Goal: Task Accomplishment & Management: Manage account settings

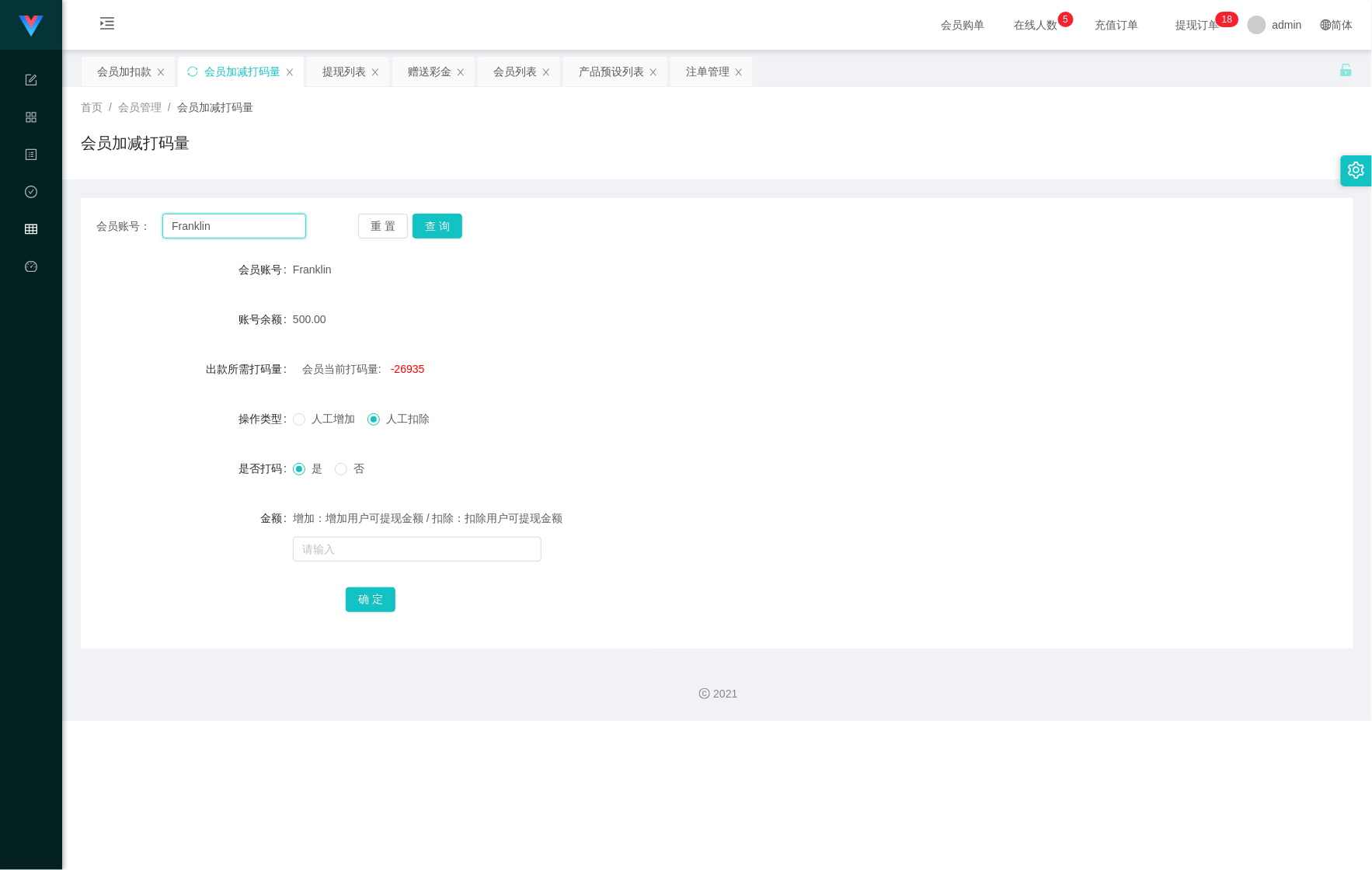
drag, startPoint x: 222, startPoint y: 217, endPoint x: 44, endPoint y: 222, distance: 178.1
click at [41, 222] on section "Shopee Workbench 系统配置 产品管理 内容中心 数据中心 会员管理 平台首页 保存配置 重置配置 整体风格设置 主题色 导航设置 内容区域宽度…" at bounding box center [686, 360] width 1372 height 721
click at [429, 219] on button "查 询" at bounding box center [438, 226] width 50 height 25
drag, startPoint x: 314, startPoint y: 546, endPoint x: 324, endPoint y: 507, distance: 40.3
click at [314, 546] on input "text" at bounding box center [417, 550] width 249 height 25
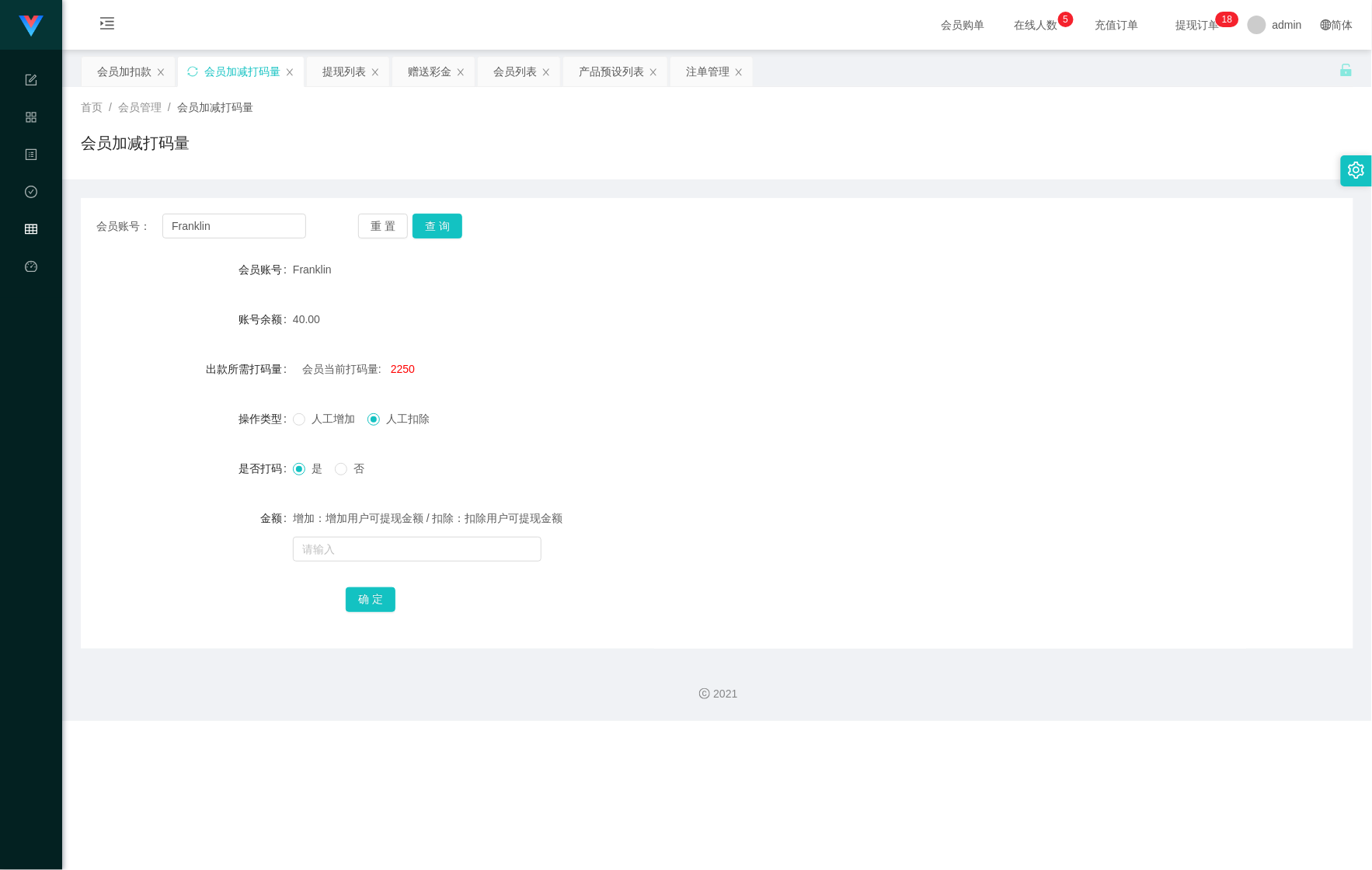
drag, startPoint x: 116, startPoint y: 78, endPoint x: 148, endPoint y: 126, distance: 57.7
click at [116, 78] on div "会员加扣款" at bounding box center [124, 72] width 55 height 30
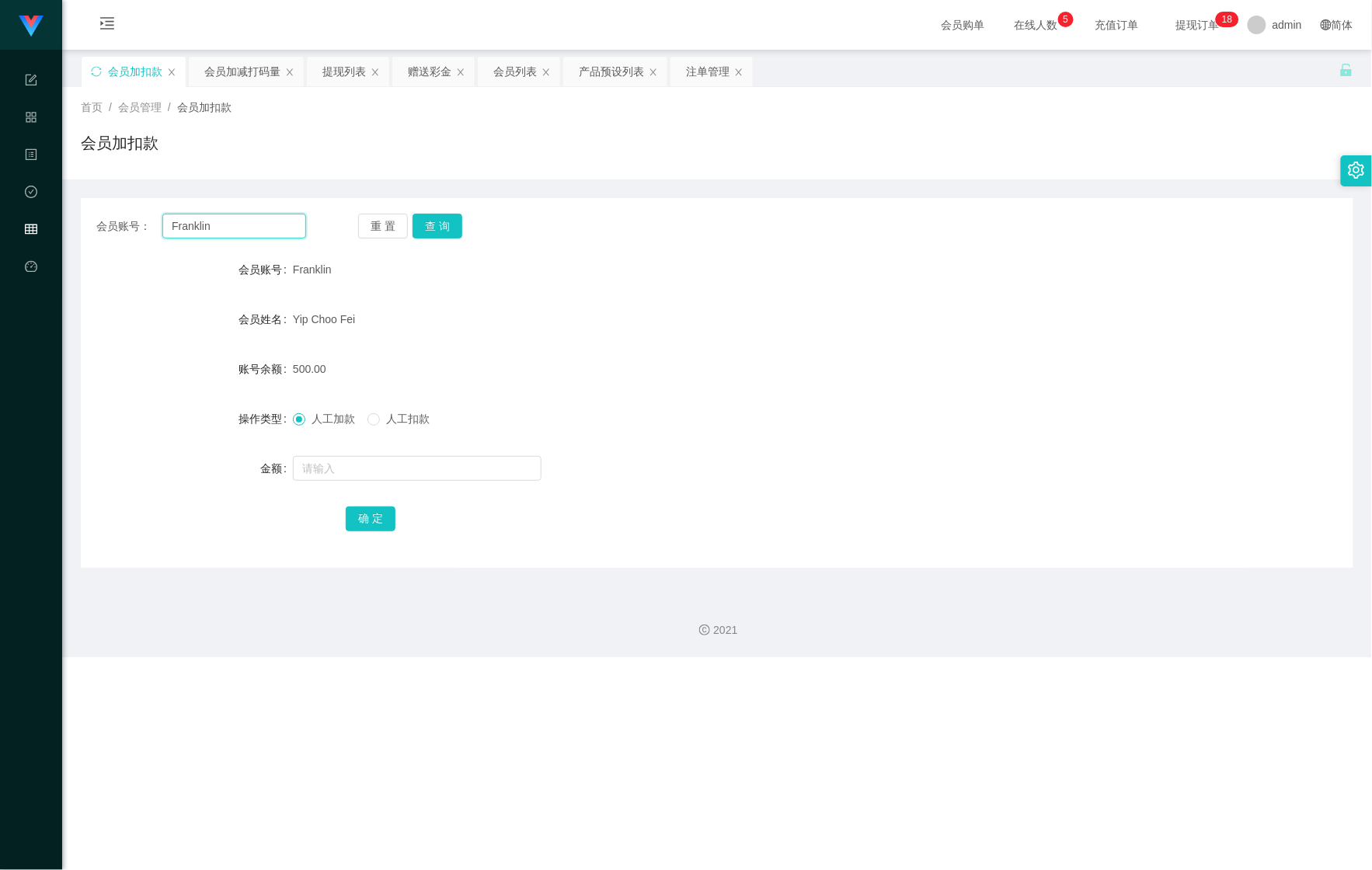
drag, startPoint x: 245, startPoint y: 215, endPoint x: 103, endPoint y: 221, distance: 142.1
click at [103, 221] on div "会员账号： [PERSON_NAME]" at bounding box center [201, 226] width 210 height 25
click at [444, 221] on button "查 询" at bounding box center [438, 226] width 50 height 25
click at [442, 222] on button "查 询" at bounding box center [446, 226] width 66 height 25
click at [339, 475] on input "text" at bounding box center [417, 468] width 249 height 25
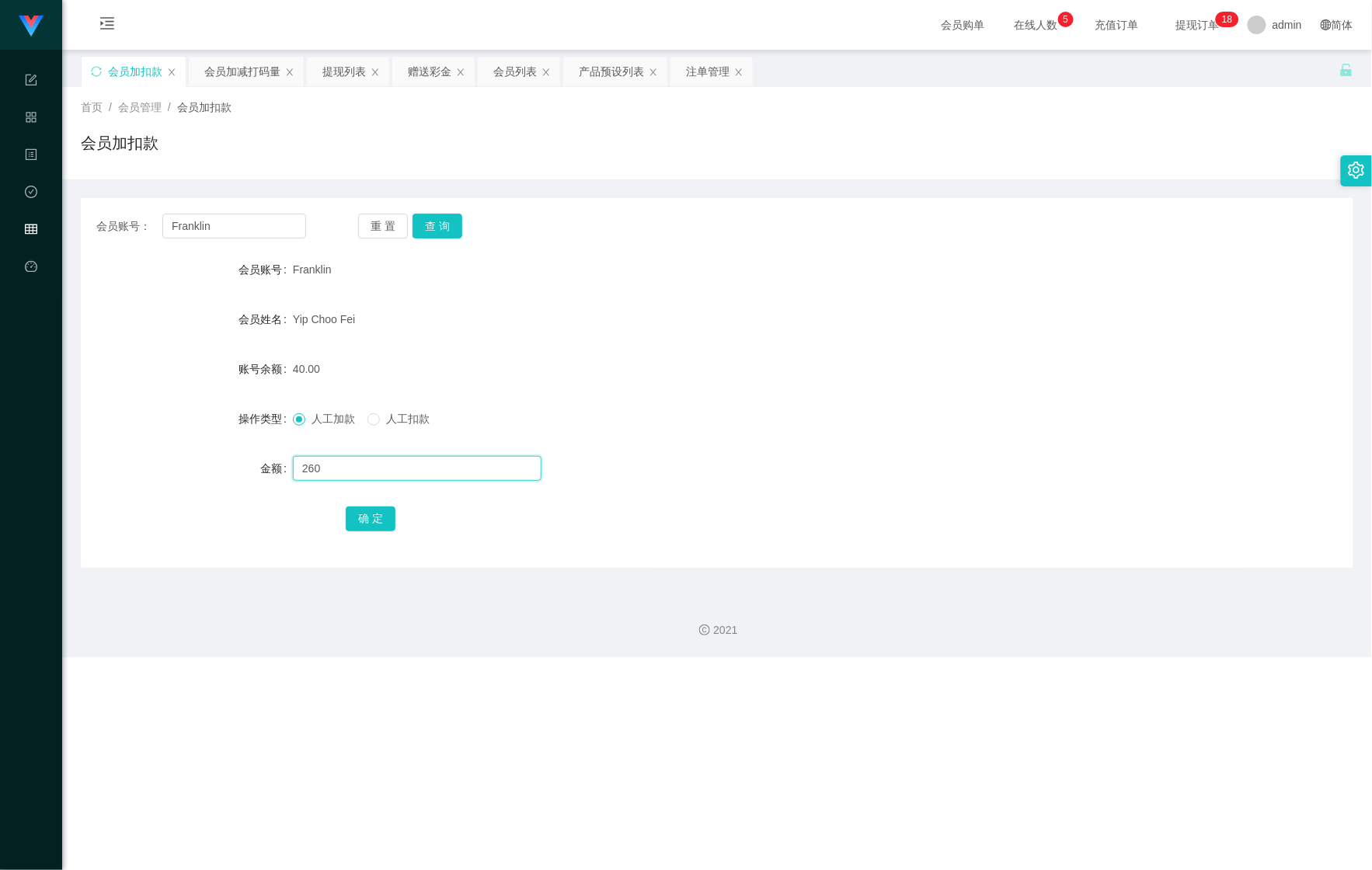
type input "260"
click at [373, 503] on div "确 定" at bounding box center [717, 518] width 743 height 31
click at [367, 513] on button "确 定" at bounding box center [371, 519] width 50 height 25
drag, startPoint x: 233, startPoint y: 75, endPoint x: 233, endPoint y: 88, distance: 13.0
click at [233, 74] on div "会员加减打码量" at bounding box center [242, 72] width 76 height 30
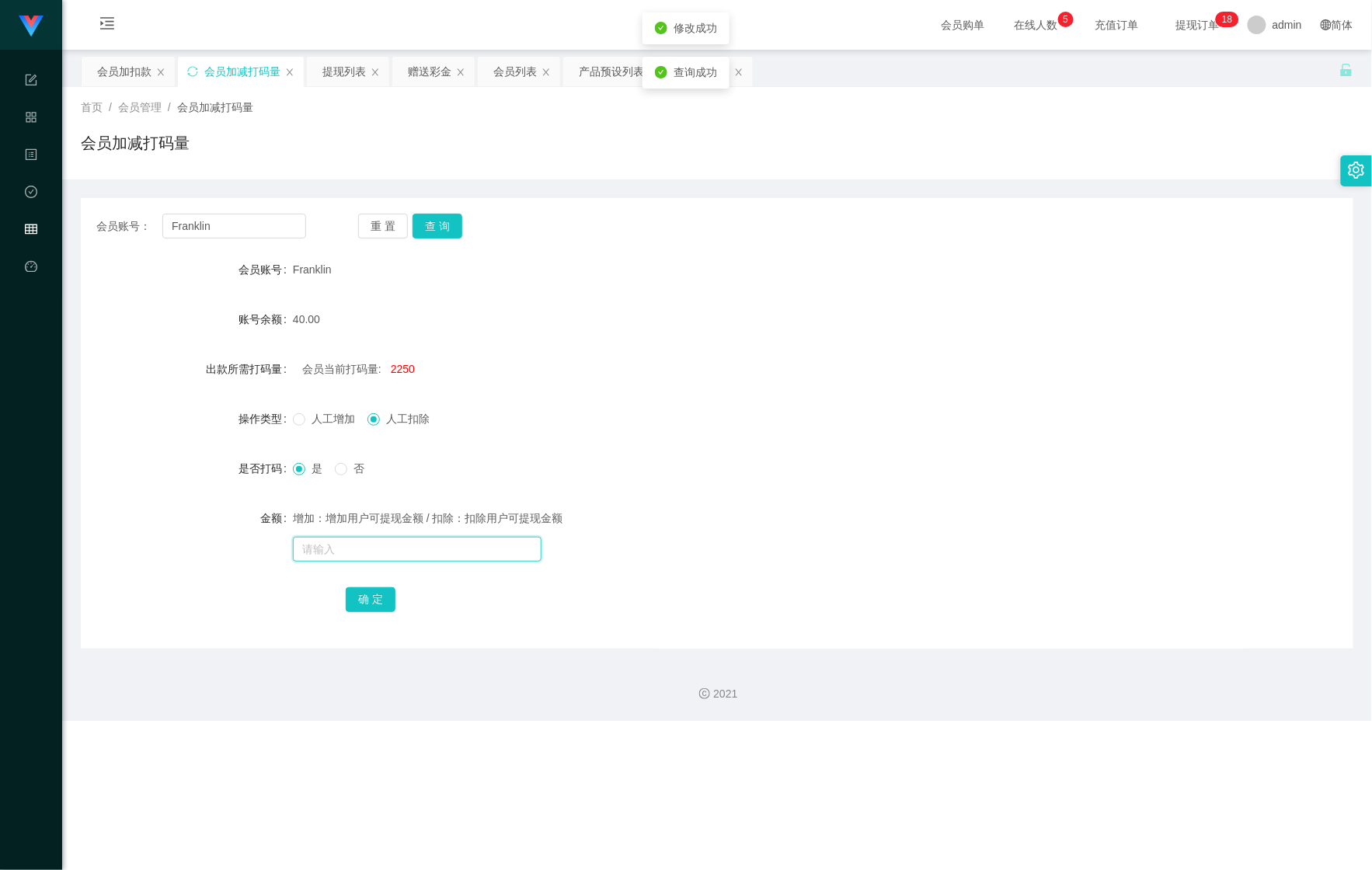
click at [353, 539] on input "text" at bounding box center [417, 550] width 249 height 25
type input "15151514"
click at [360, 601] on button "确 定" at bounding box center [371, 600] width 50 height 25
